Goal: Task Accomplishment & Management: Manage account settings

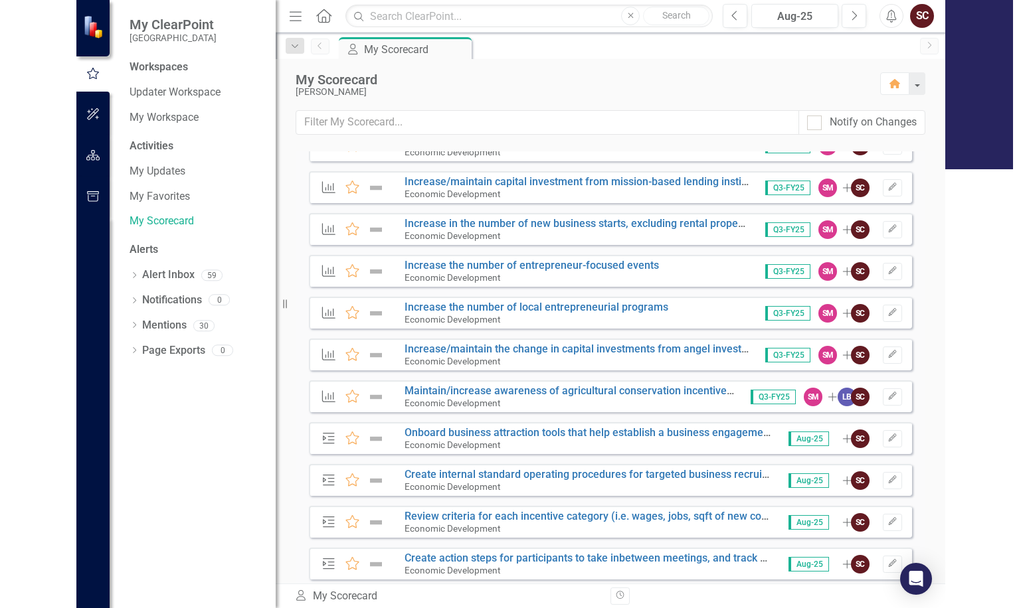
scroll to position [1195, 0]
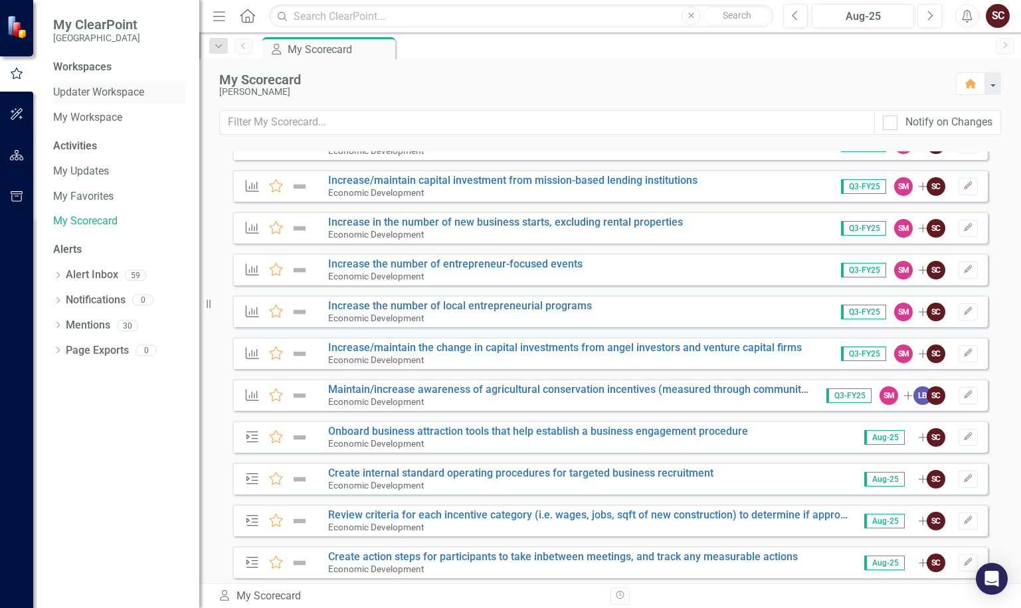
click at [123, 90] on link "Updater Workspace" at bounding box center [119, 92] width 133 height 15
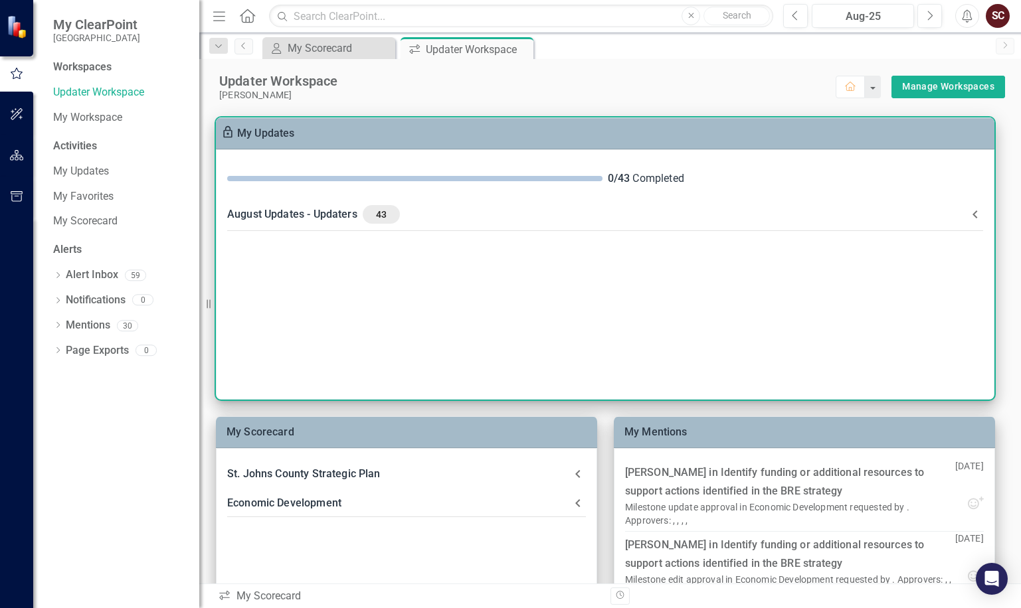
click at [479, 207] on div "August Updates - Updaters 43" at bounding box center [597, 214] width 740 height 19
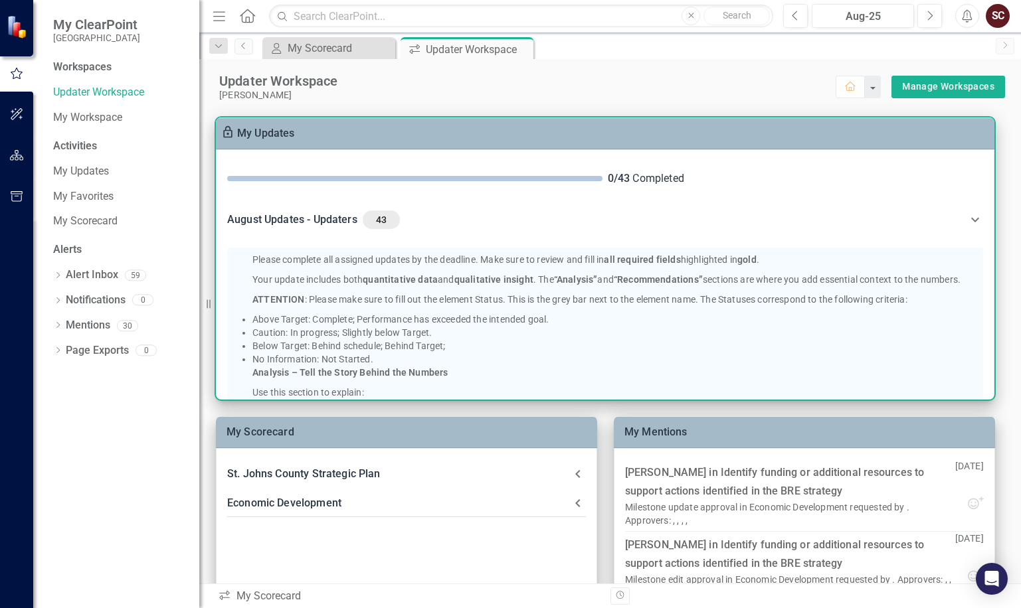
click at [431, 141] on div "My Updates" at bounding box center [605, 134] width 778 height 32
click at [709, 208] on Updaters-header "August Updates - Updaters 43" at bounding box center [604, 219] width 777 height 45
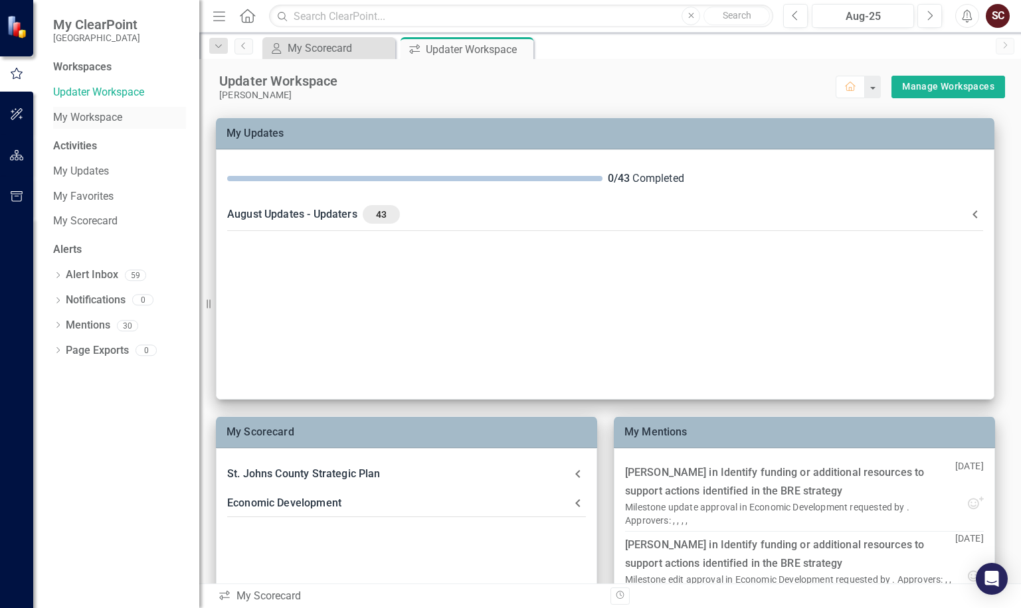
click at [90, 118] on link "My Workspace" at bounding box center [119, 117] width 133 height 15
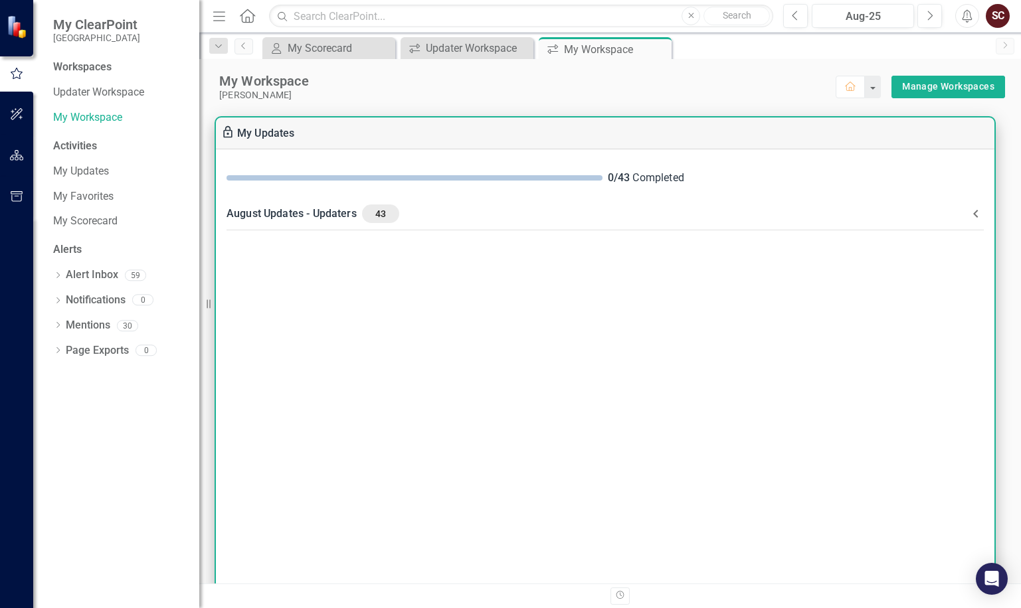
click at [513, 220] on div "August Updates - Updaters 43" at bounding box center [596, 214] width 741 height 19
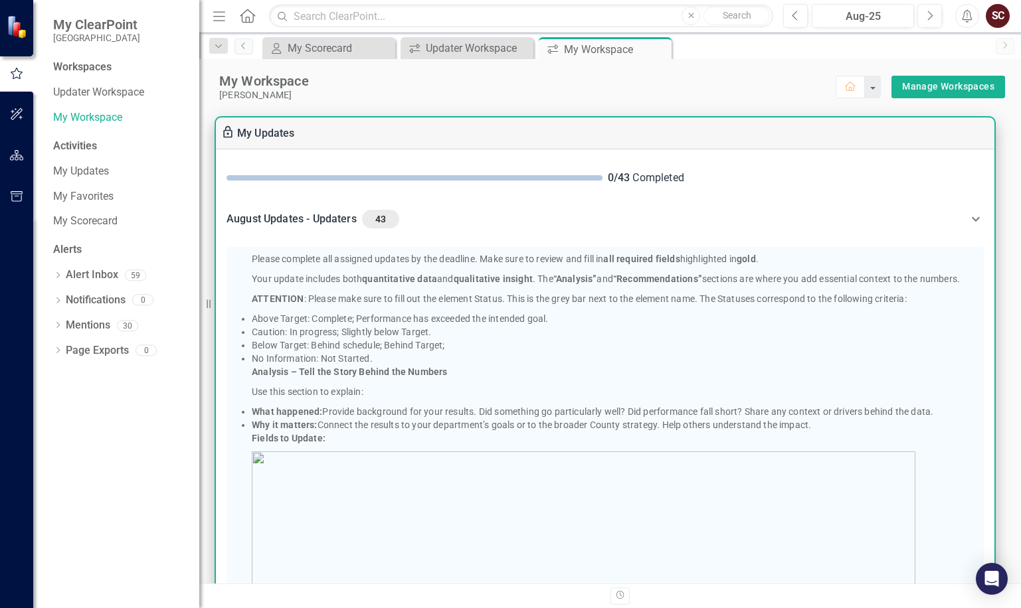
click at [513, 220] on div "August Updates - Updaters 43" at bounding box center [596, 219] width 741 height 19
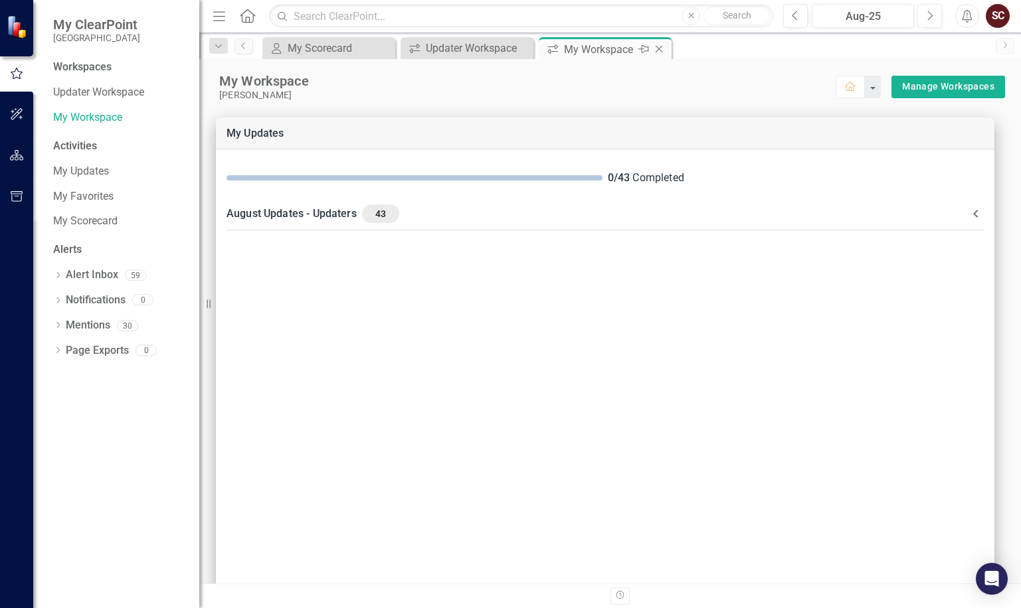
click at [661, 46] on icon at bounding box center [658, 49] width 7 height 7
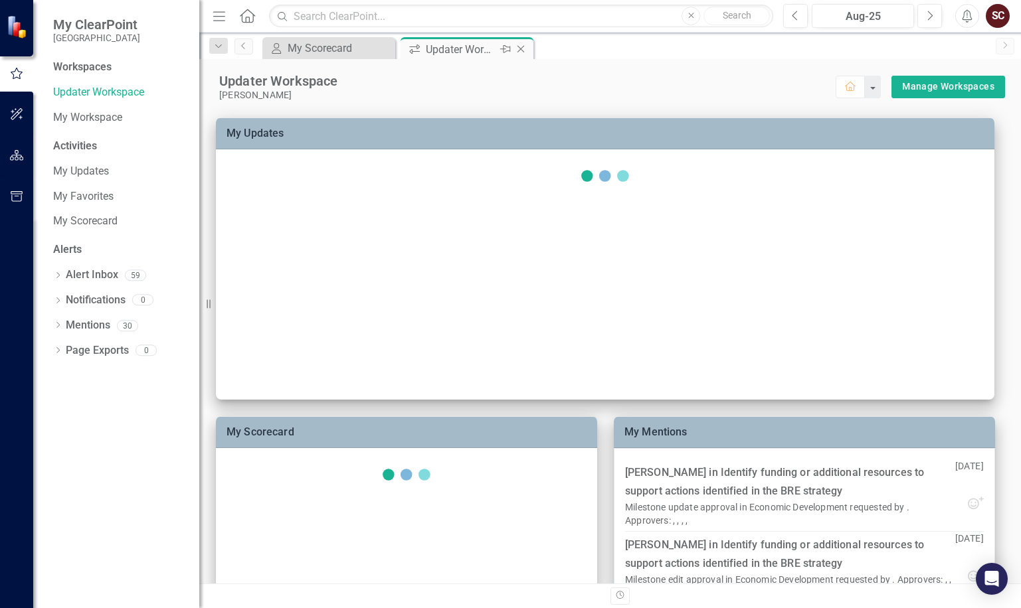
click at [523, 50] on icon "Close" at bounding box center [520, 49] width 13 height 11
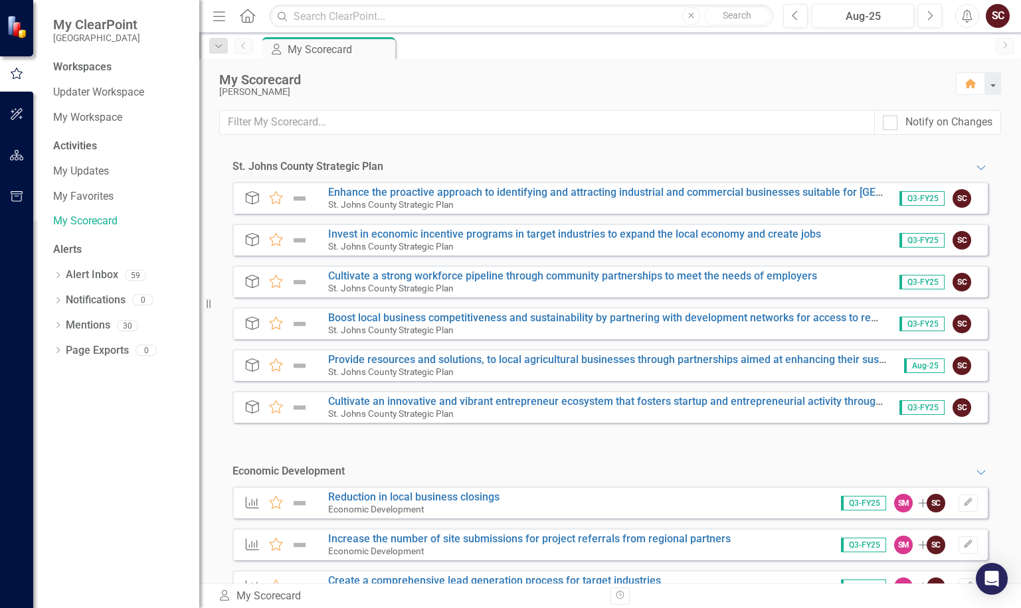
click at [828, 68] on div "My Scorecard [PERSON_NAME] Home" at bounding box center [609, 84] width 821 height 51
